Goal: Understand process/instructions

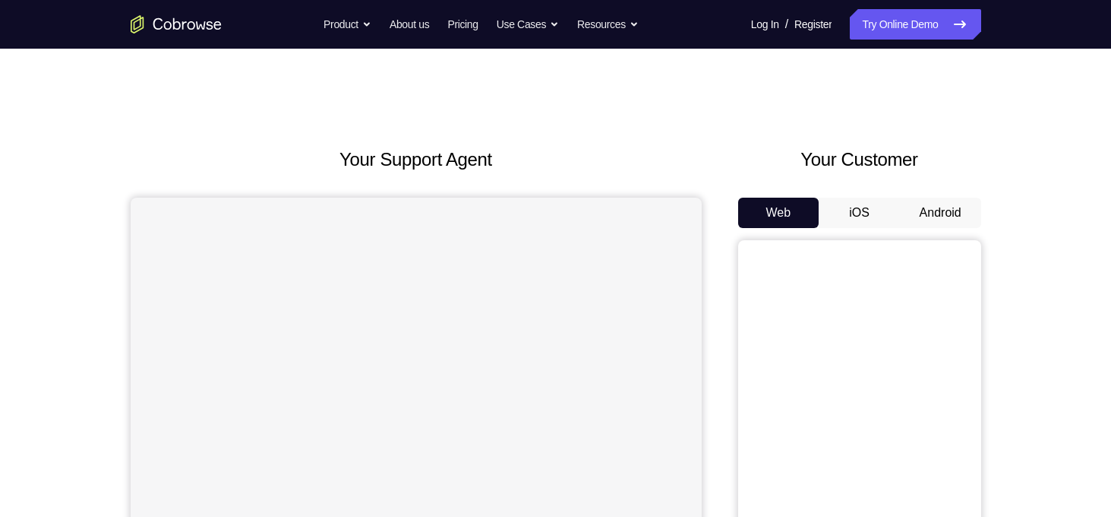
click at [939, 210] on button "Android" at bounding box center [940, 212] width 81 height 30
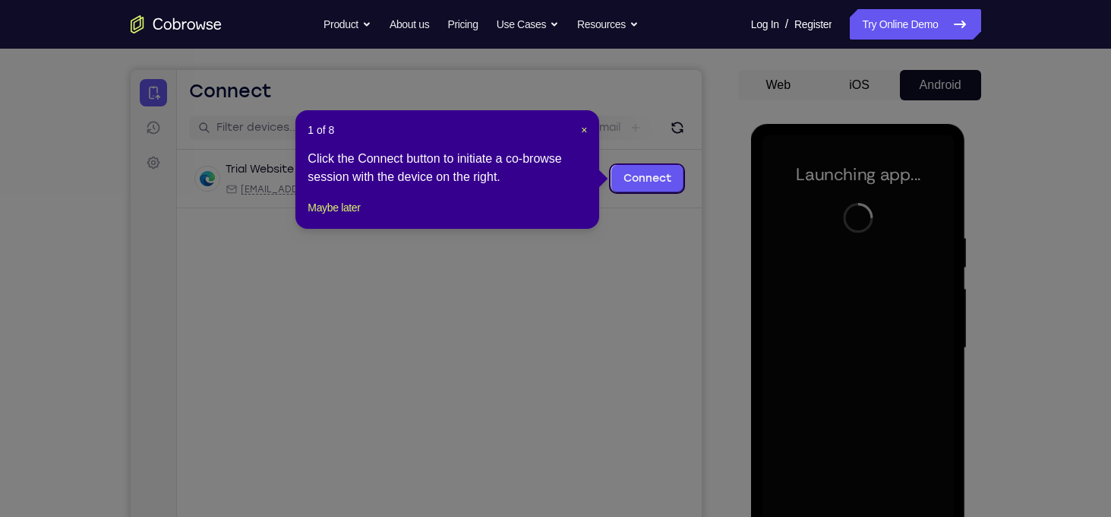
click at [588, 135] on div "1 of 8 × Click the Connect button to initiate a co-browse session with the devi…" at bounding box center [447, 169] width 304 height 118
click at [585, 127] on span "×" at bounding box center [584, 130] width 6 height 12
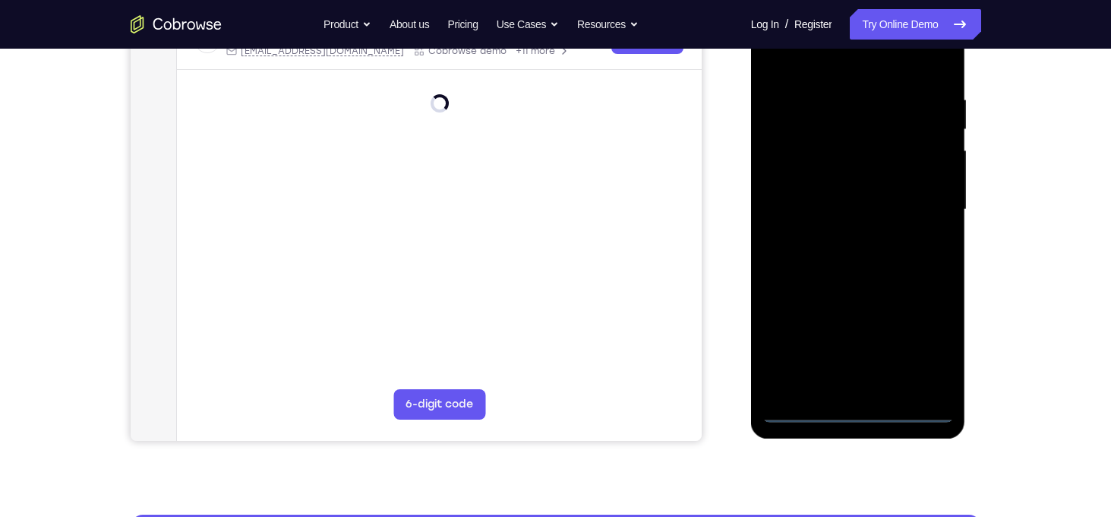
scroll to position [264, 0]
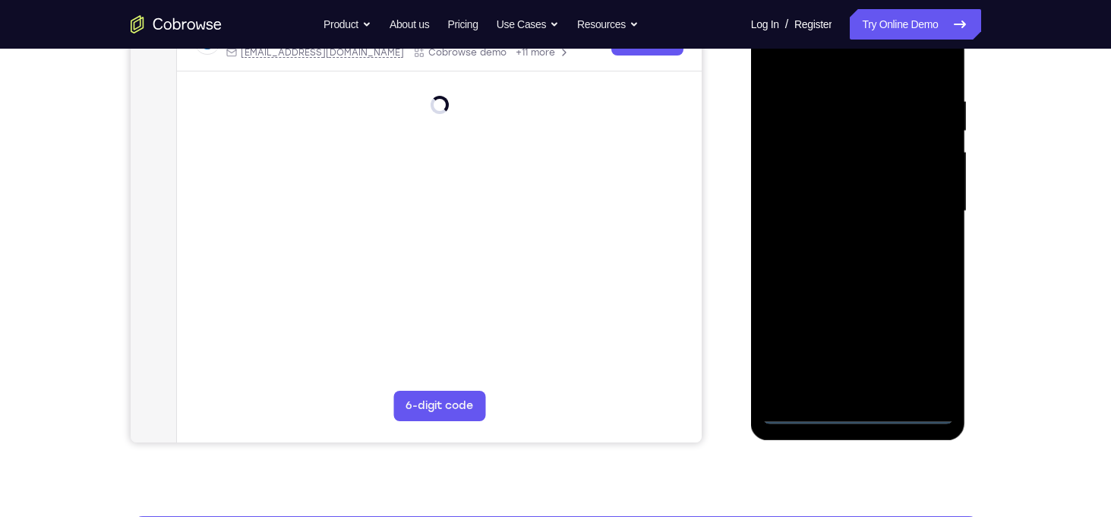
click at [858, 412] on div at bounding box center [858, 210] width 191 height 425
click at [856, 413] on div at bounding box center [858, 210] width 191 height 425
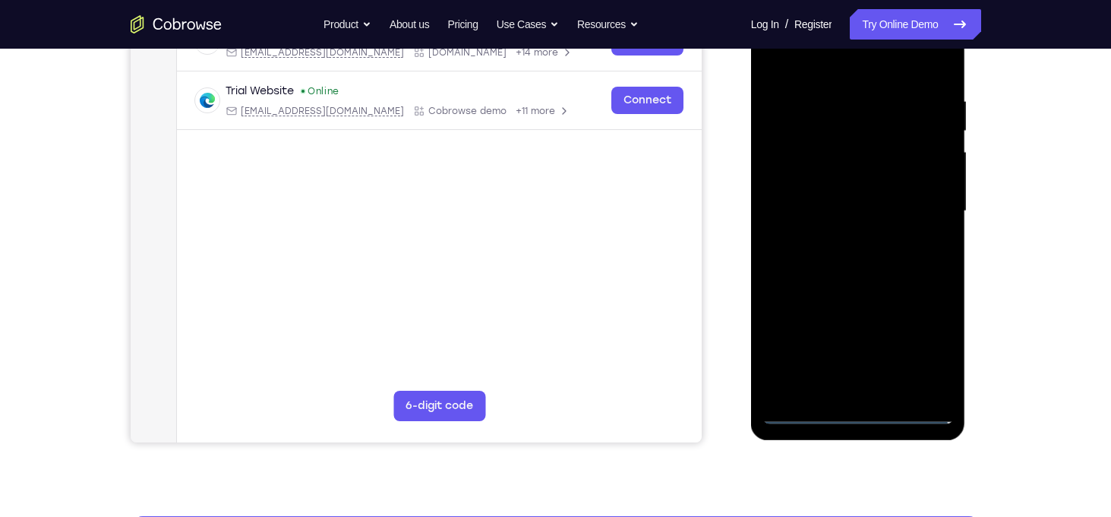
click at [917, 349] on div at bounding box center [858, 210] width 191 height 425
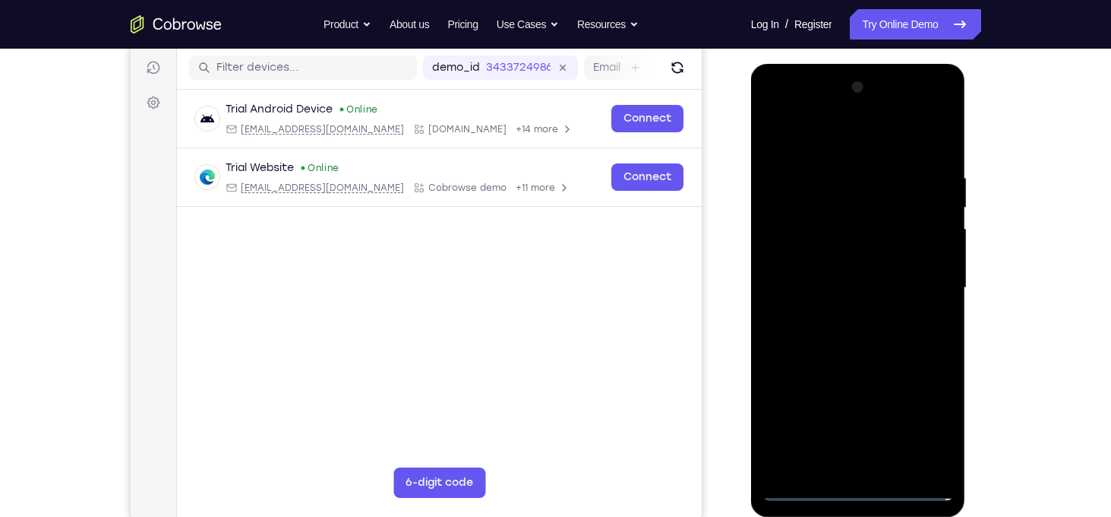
scroll to position [187, 0]
click at [813, 142] on div at bounding box center [858, 288] width 191 height 425
click at [919, 281] on div at bounding box center [858, 288] width 191 height 425
click at [845, 318] on div at bounding box center [858, 288] width 191 height 425
click at [902, 269] on div at bounding box center [858, 288] width 191 height 425
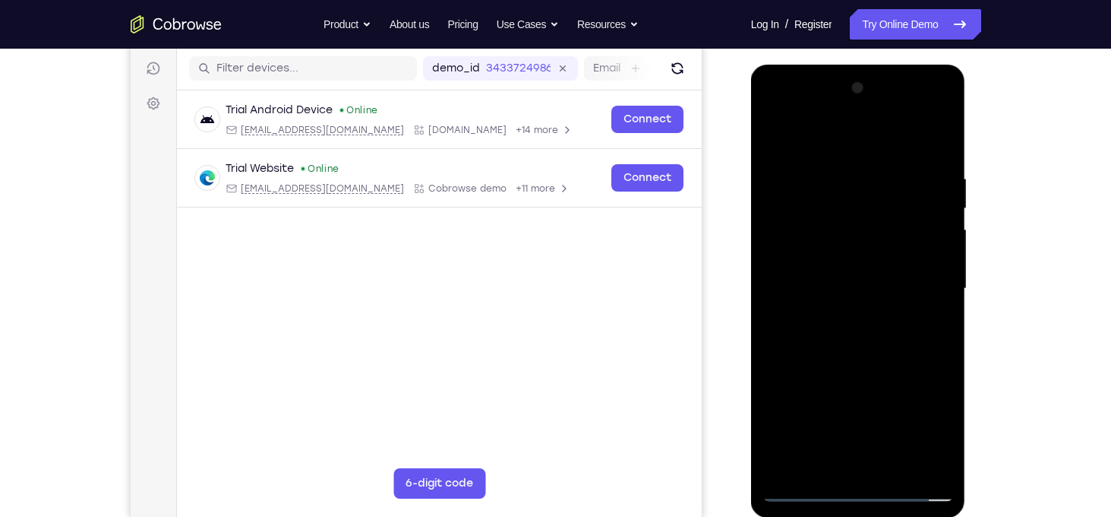
click at [888, 287] on div at bounding box center [858, 288] width 191 height 425
click at [888, 338] on div at bounding box center [858, 288] width 191 height 425
click at [876, 349] on div at bounding box center [858, 288] width 191 height 425
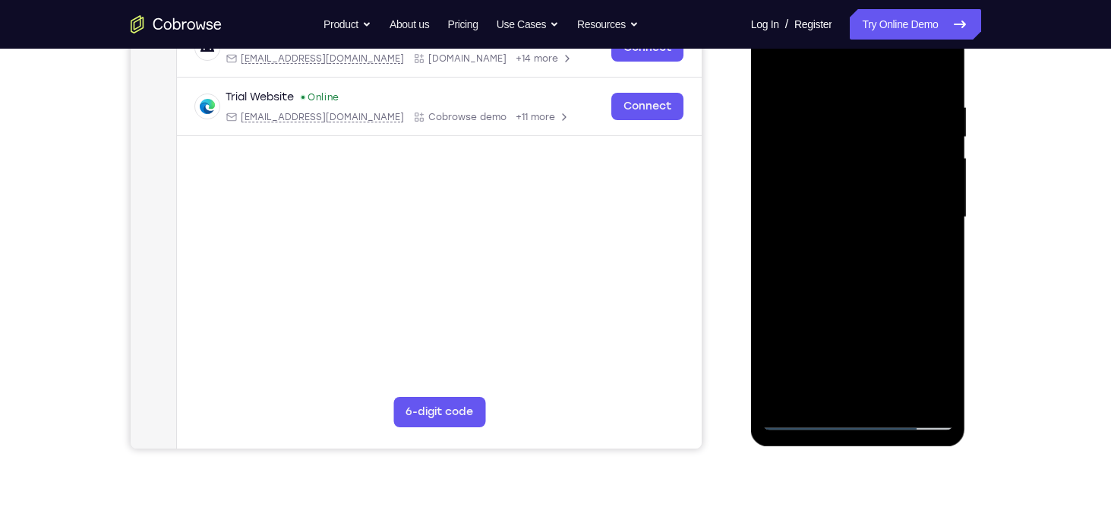
scroll to position [272, 0]
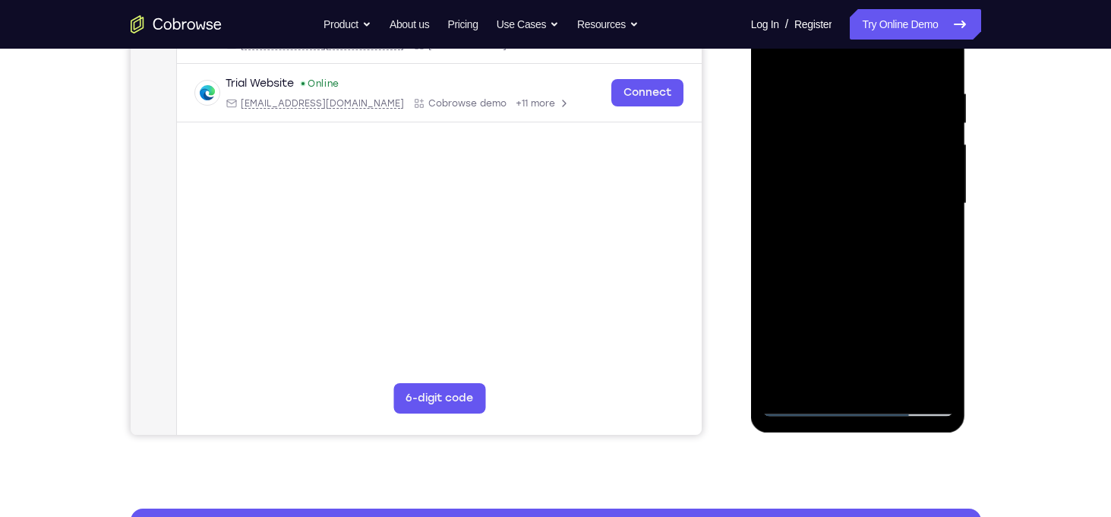
click at [945, 381] on div at bounding box center [858, 203] width 191 height 425
click at [896, 384] on div at bounding box center [858, 203] width 191 height 425
click at [876, 280] on div at bounding box center [858, 203] width 191 height 425
click at [833, 170] on div at bounding box center [858, 203] width 191 height 425
click at [823, 378] on div at bounding box center [858, 203] width 191 height 425
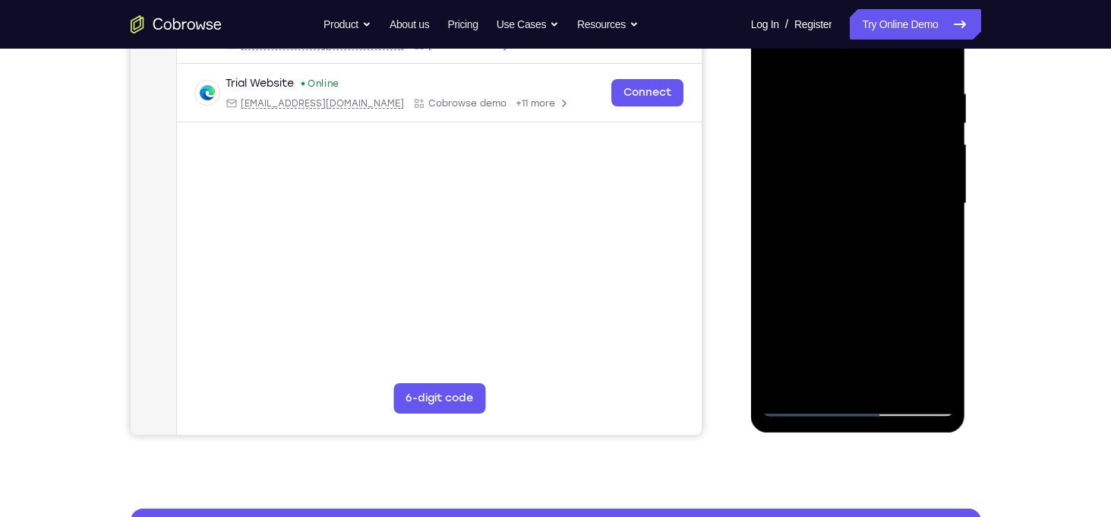
click at [896, 291] on div at bounding box center [858, 203] width 191 height 425
click at [932, 229] on div at bounding box center [858, 203] width 191 height 425
click at [934, 375] on div at bounding box center [858, 203] width 191 height 425
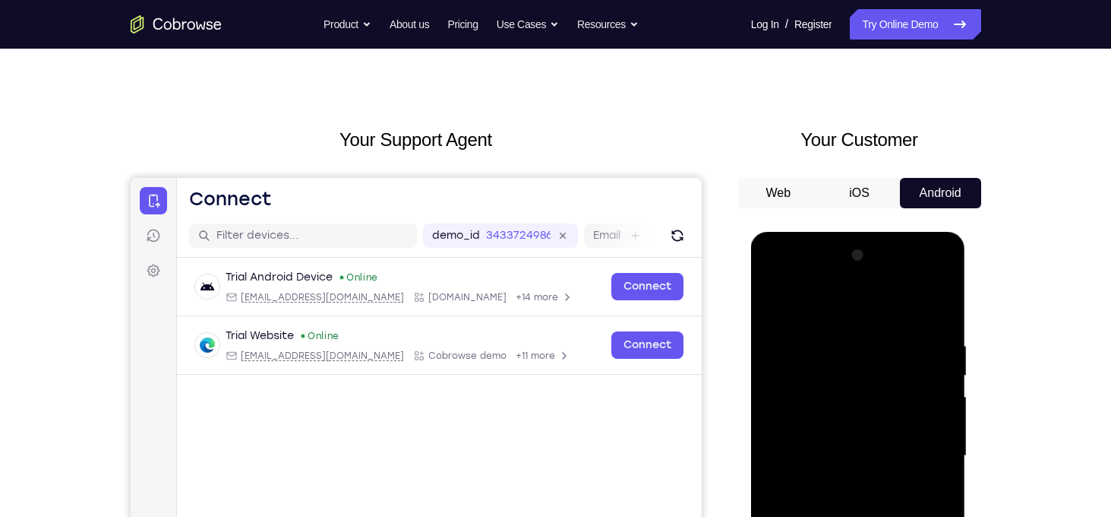
scroll to position [0, 0]
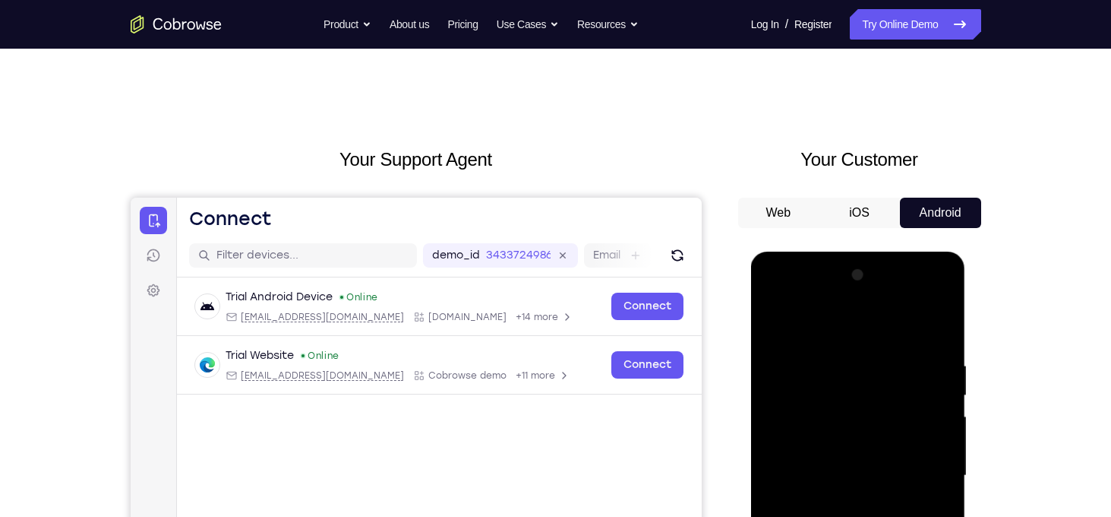
click at [775, 324] on div at bounding box center [858, 475] width 191 height 425
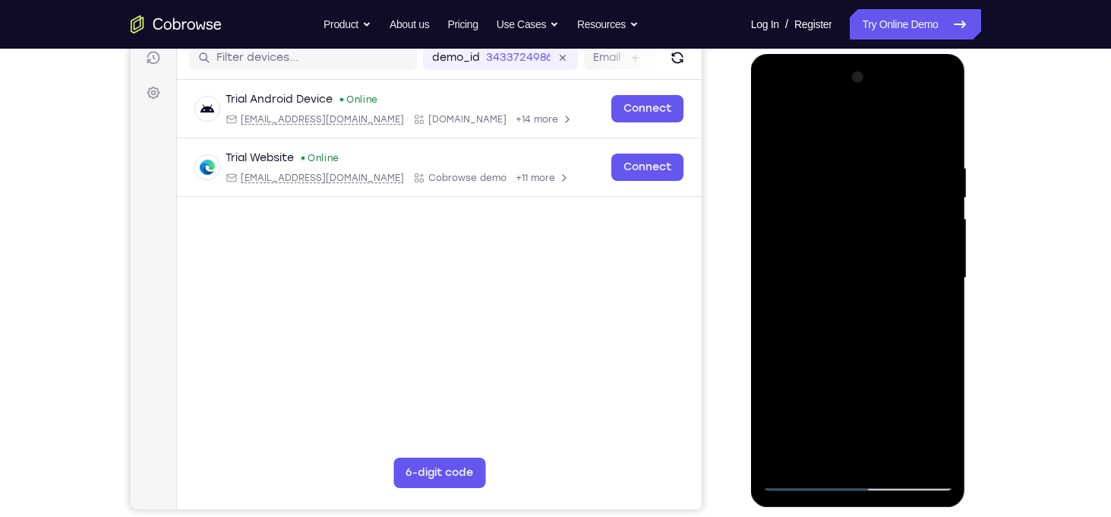
scroll to position [222, 0]
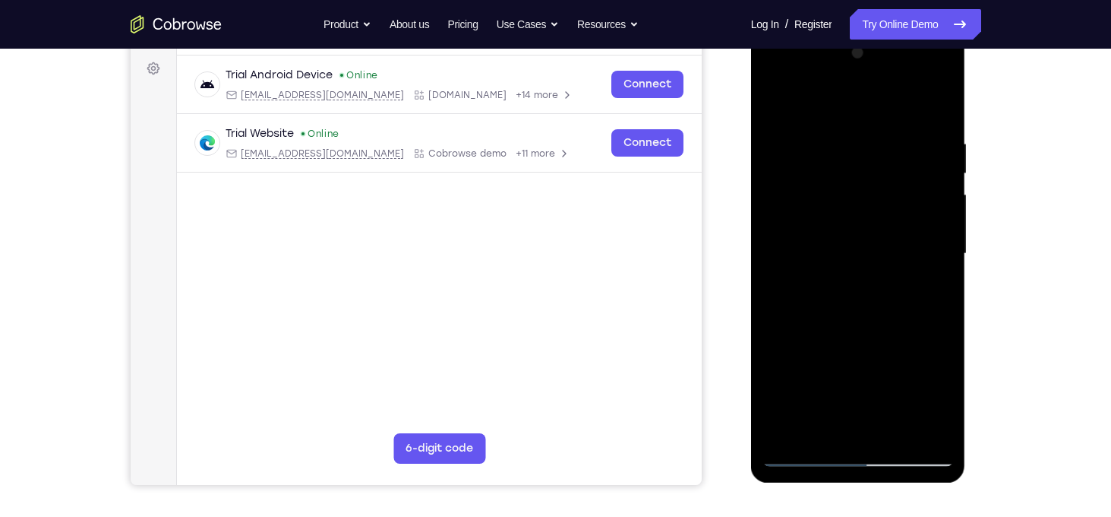
drag, startPoint x: 861, startPoint y: 393, endPoint x: 915, endPoint y: 233, distance: 169.1
click at [915, 233] on div at bounding box center [858, 253] width 191 height 425
click at [826, 119] on div at bounding box center [858, 253] width 191 height 425
click at [857, 169] on div at bounding box center [858, 253] width 191 height 425
click at [776, 121] on div at bounding box center [858, 253] width 191 height 425
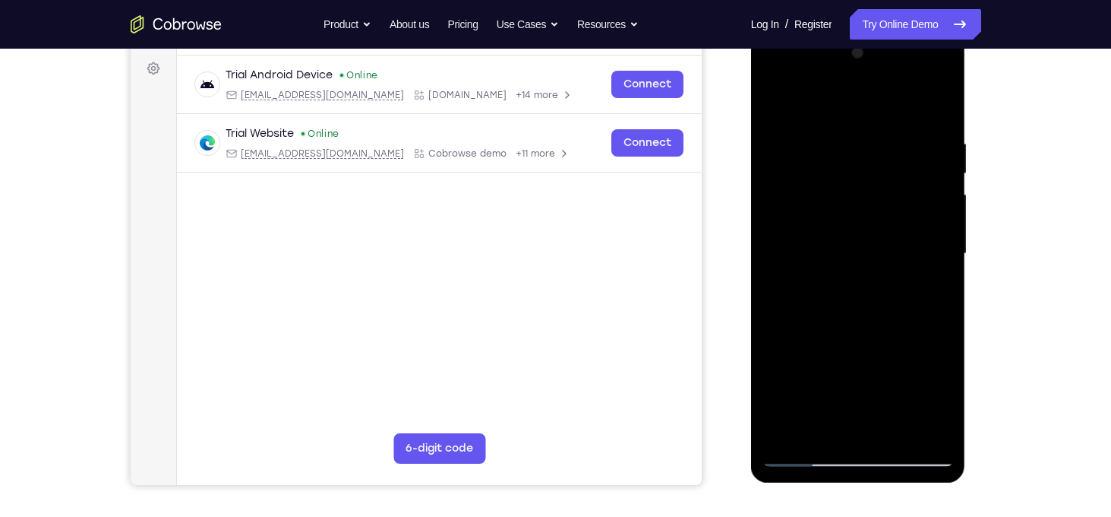
click at [867, 218] on div at bounding box center [858, 253] width 191 height 425
click at [810, 425] on div at bounding box center [858, 253] width 191 height 425
click at [772, 106] on div at bounding box center [858, 253] width 191 height 425
click at [781, 103] on div at bounding box center [858, 253] width 191 height 425
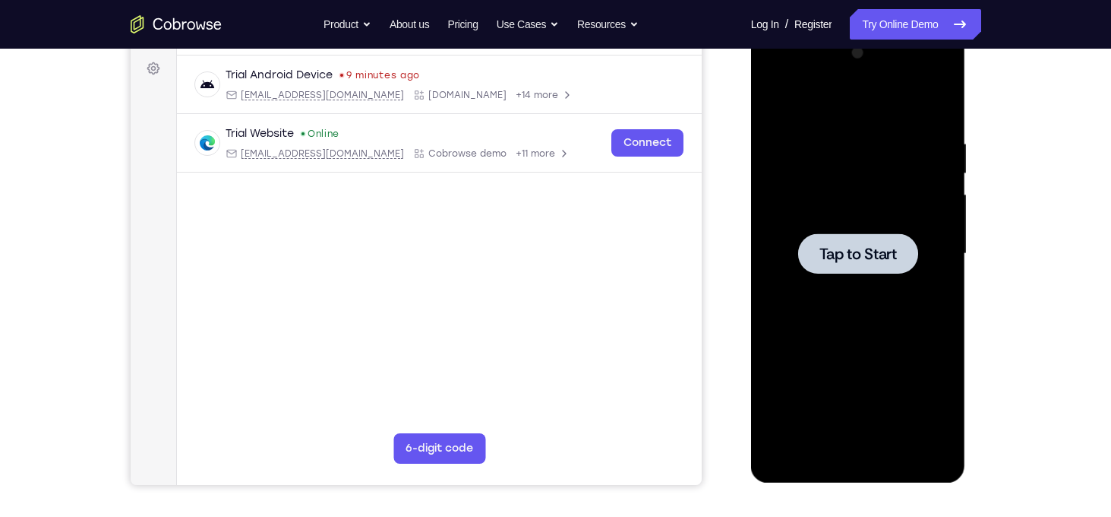
click at [878, 249] on span "Tap to Start" at bounding box center [858, 253] width 77 height 15
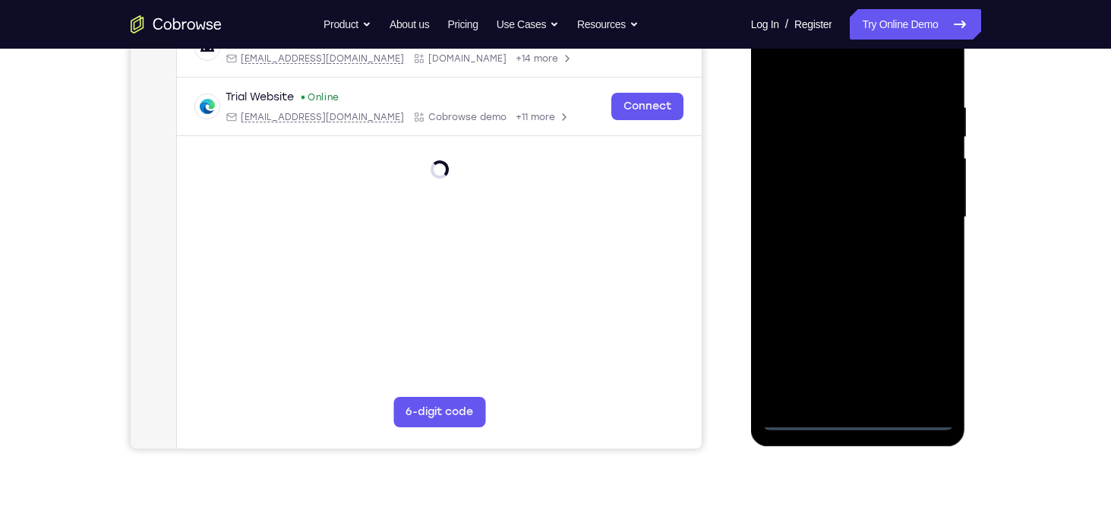
scroll to position [261, 0]
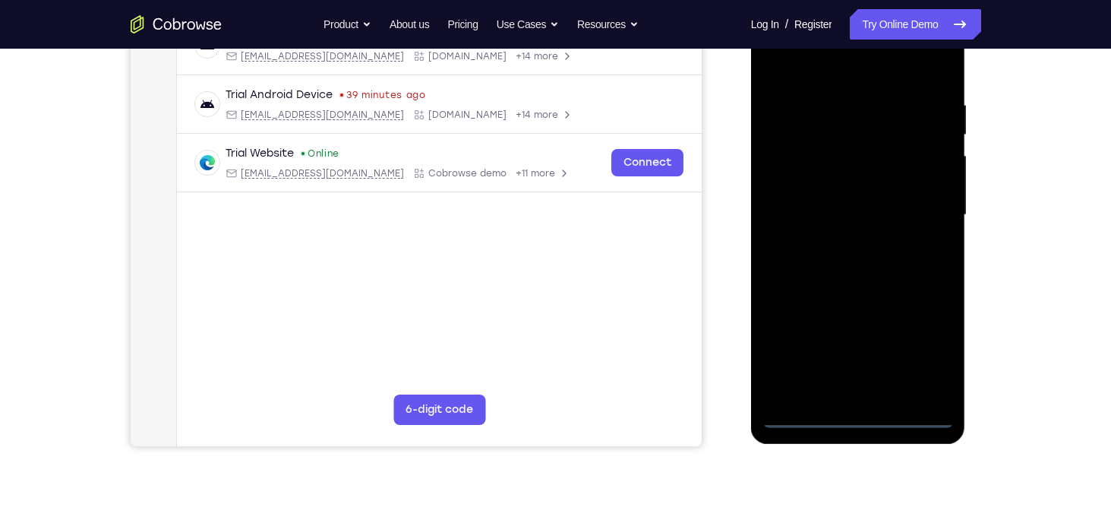
click at [861, 422] on div at bounding box center [858, 214] width 191 height 425
click at [861, 417] on div at bounding box center [858, 214] width 191 height 425
click at [929, 352] on div at bounding box center [858, 214] width 191 height 425
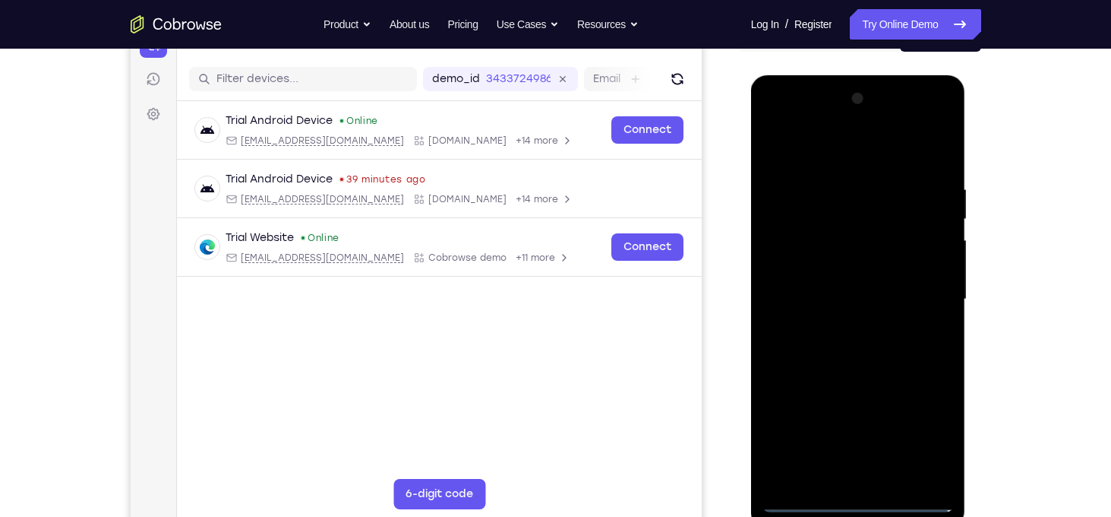
click at [854, 150] on div at bounding box center [858, 299] width 191 height 425
click at [927, 293] on div at bounding box center [858, 299] width 191 height 425
click at [876, 478] on div at bounding box center [858, 299] width 191 height 425
click at [836, 289] on div at bounding box center [858, 299] width 191 height 425
click at [874, 297] on div at bounding box center [858, 299] width 191 height 425
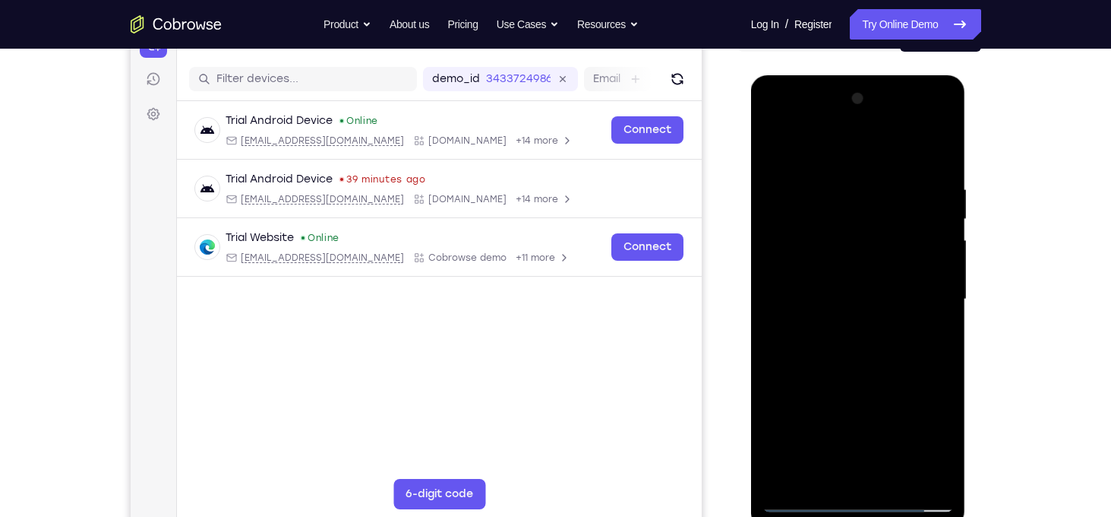
click at [899, 352] on div at bounding box center [858, 299] width 191 height 425
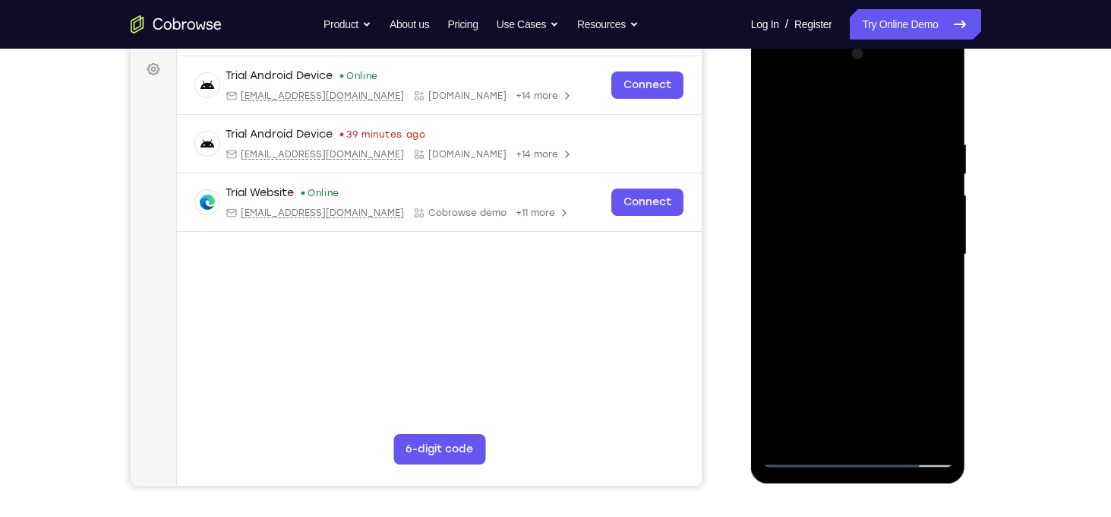
scroll to position [220, 0]
click at [913, 315] on div at bounding box center [858, 255] width 191 height 425
click at [896, 431] on div at bounding box center [858, 255] width 191 height 425
click at [855, 328] on div at bounding box center [858, 255] width 191 height 425
click at [781, 103] on div at bounding box center [858, 255] width 191 height 425
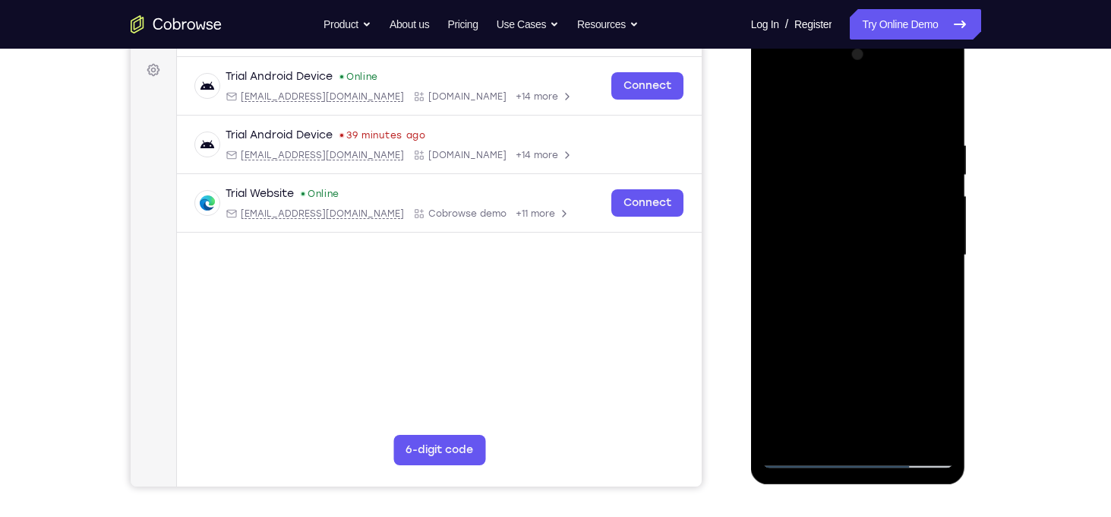
click at [942, 99] on div at bounding box center [858, 255] width 191 height 425
click at [830, 180] on div at bounding box center [858, 255] width 191 height 425
click at [909, 152] on div at bounding box center [858, 255] width 191 height 425
click at [995, 263] on div "Your Support Agent Your Customer Web iOS Android Next Steps We’d be happy to gi…" at bounding box center [556, 329] width 972 height 1002
